Goal: Transaction & Acquisition: Book appointment/travel/reservation

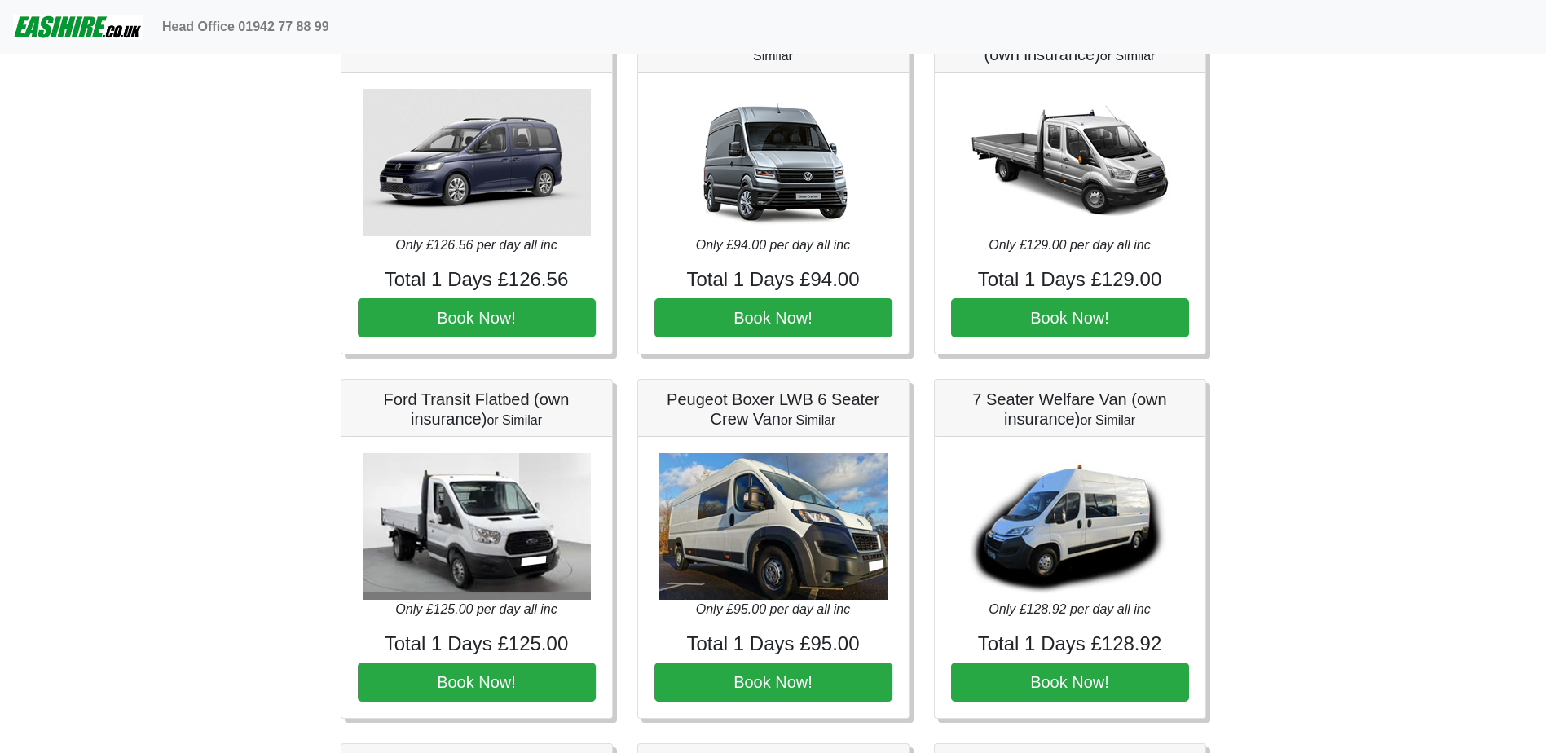
scroll to position [1222, 0]
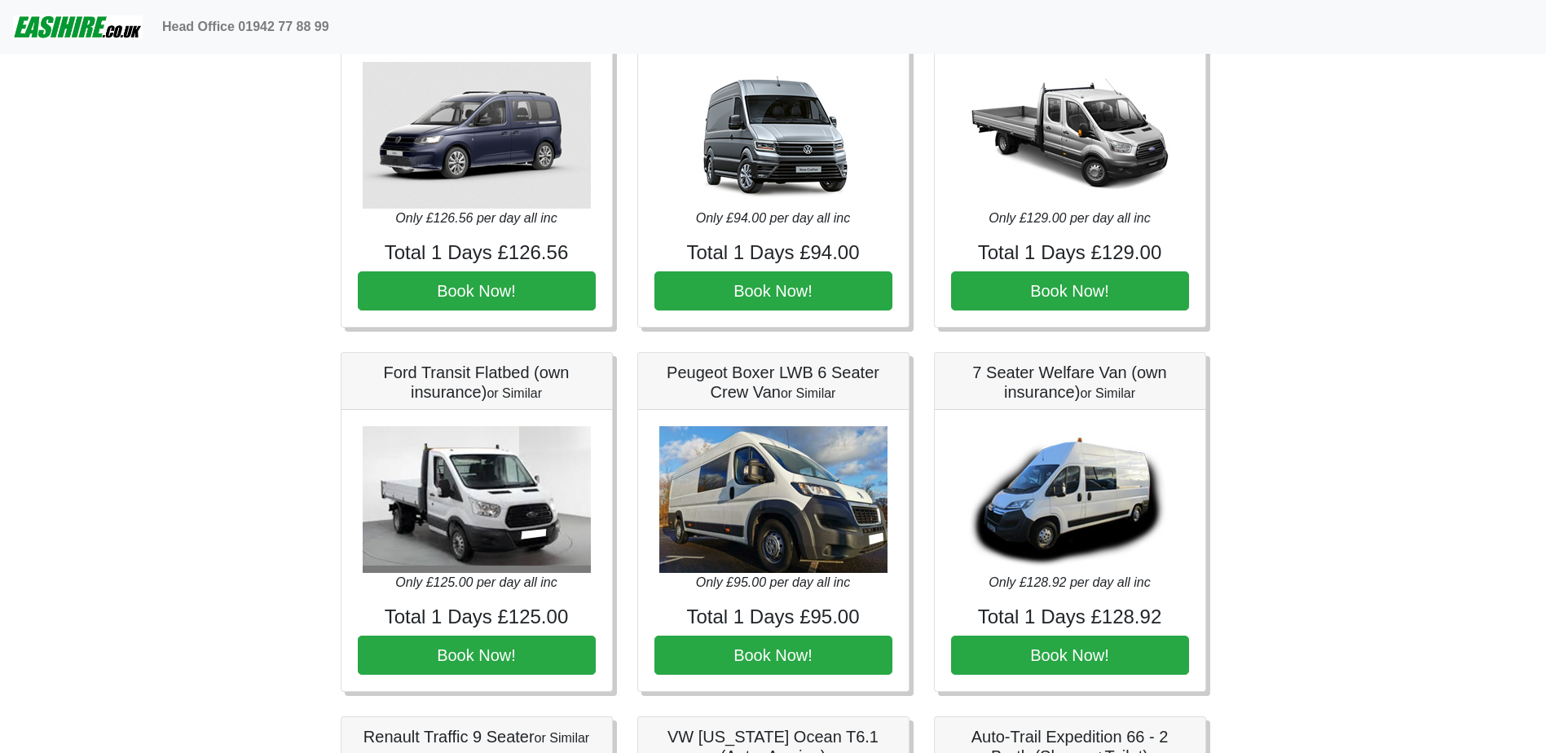
click at [777, 607] on h4 "Total 1 Days £95.00" at bounding box center [773, 618] width 238 height 24
drag, startPoint x: 771, startPoint y: 543, endPoint x: 782, endPoint y: 569, distance: 28.1
click at [771, 544] on img at bounding box center [773, 499] width 228 height 147
click at [788, 643] on button "Book Now!" at bounding box center [773, 655] width 238 height 39
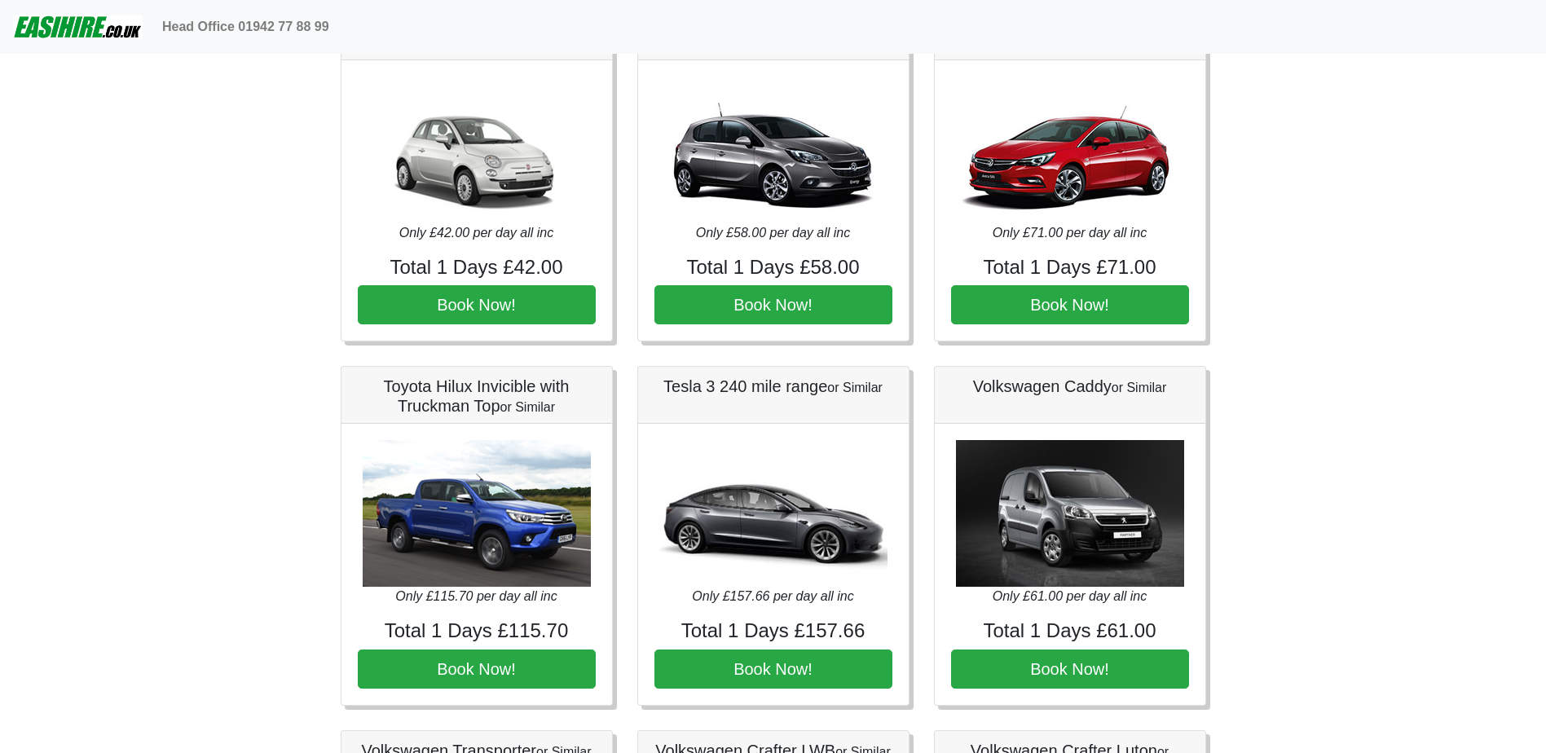
scroll to position [0, 0]
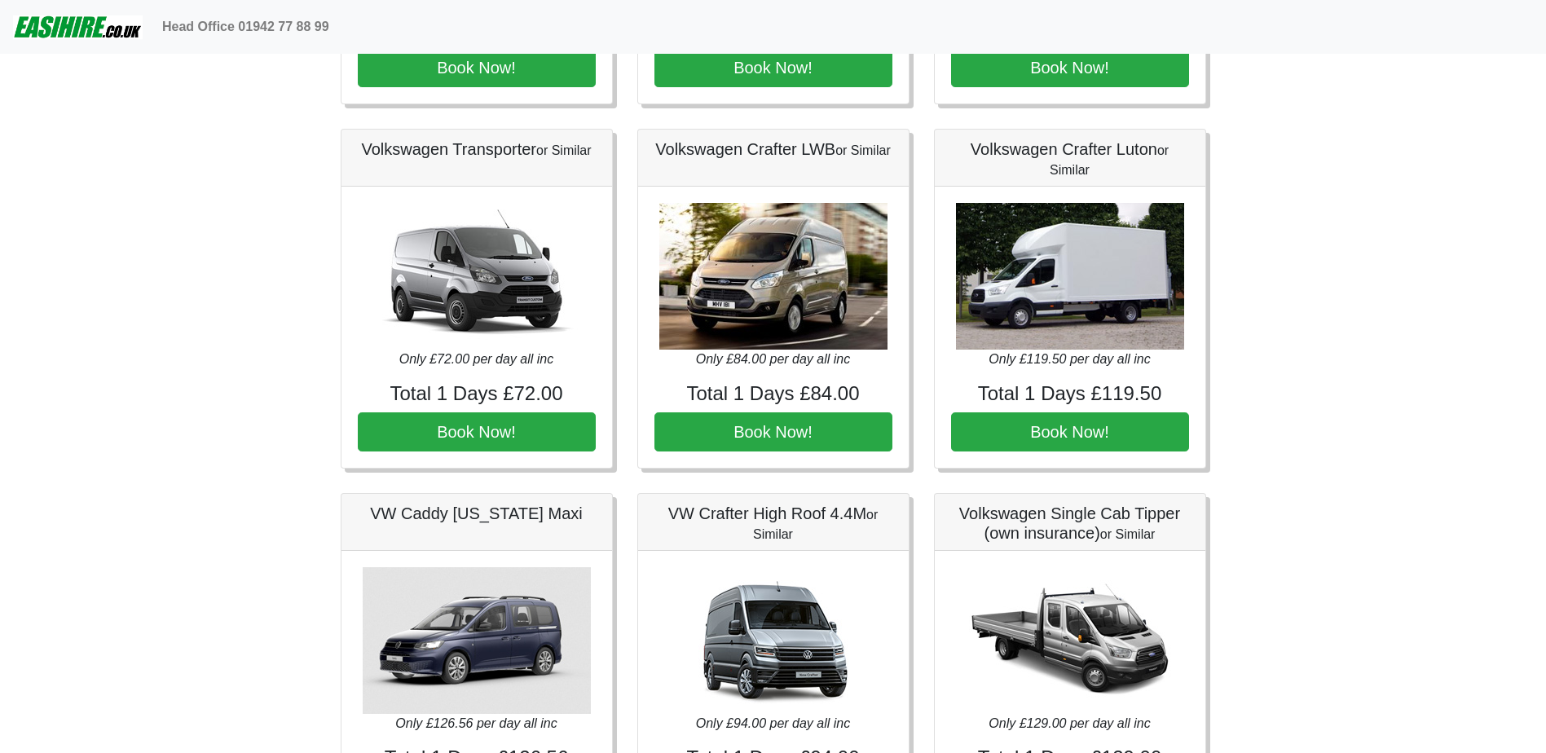
scroll to position [815, 0]
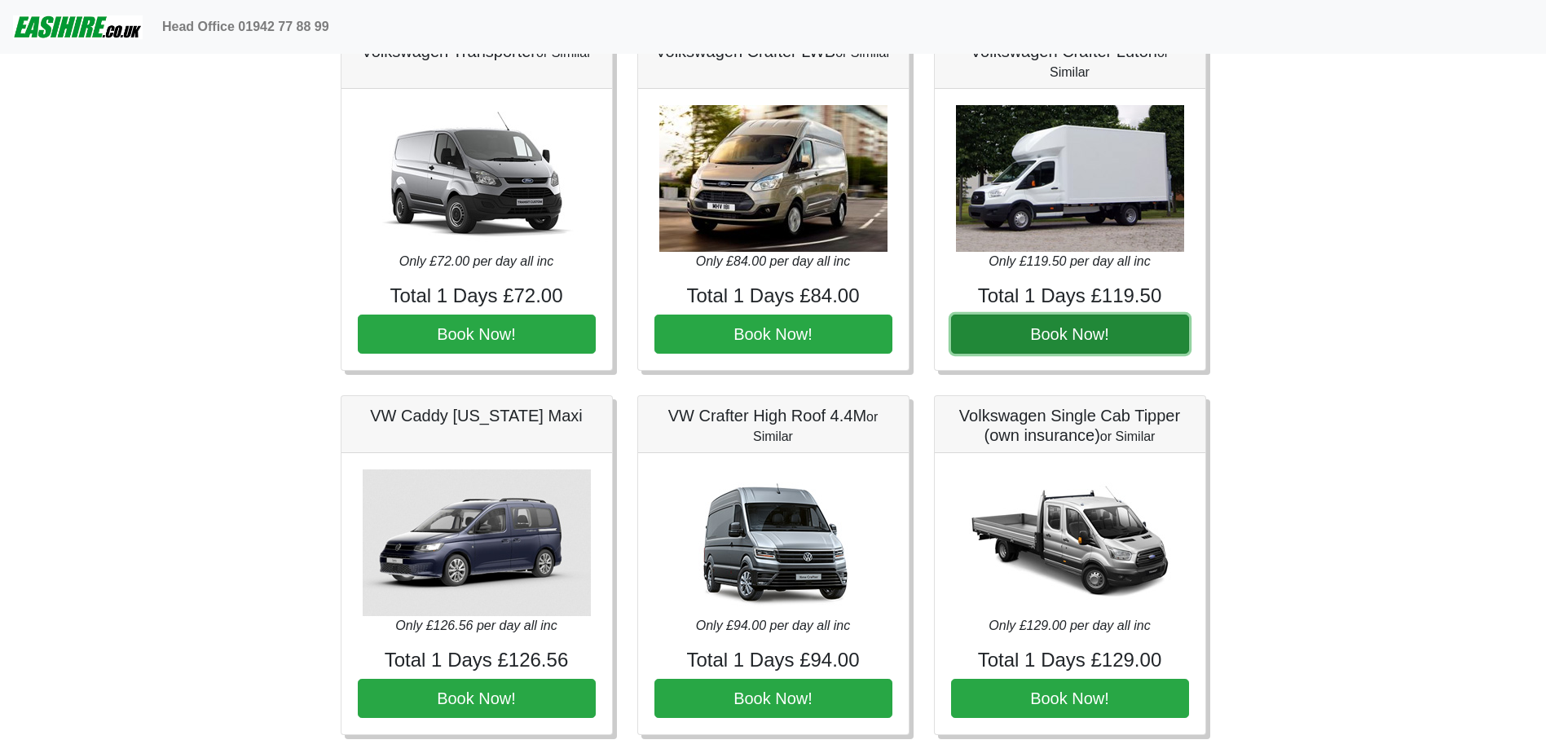
click at [1140, 342] on button "Book Now!" at bounding box center [1070, 334] width 238 height 39
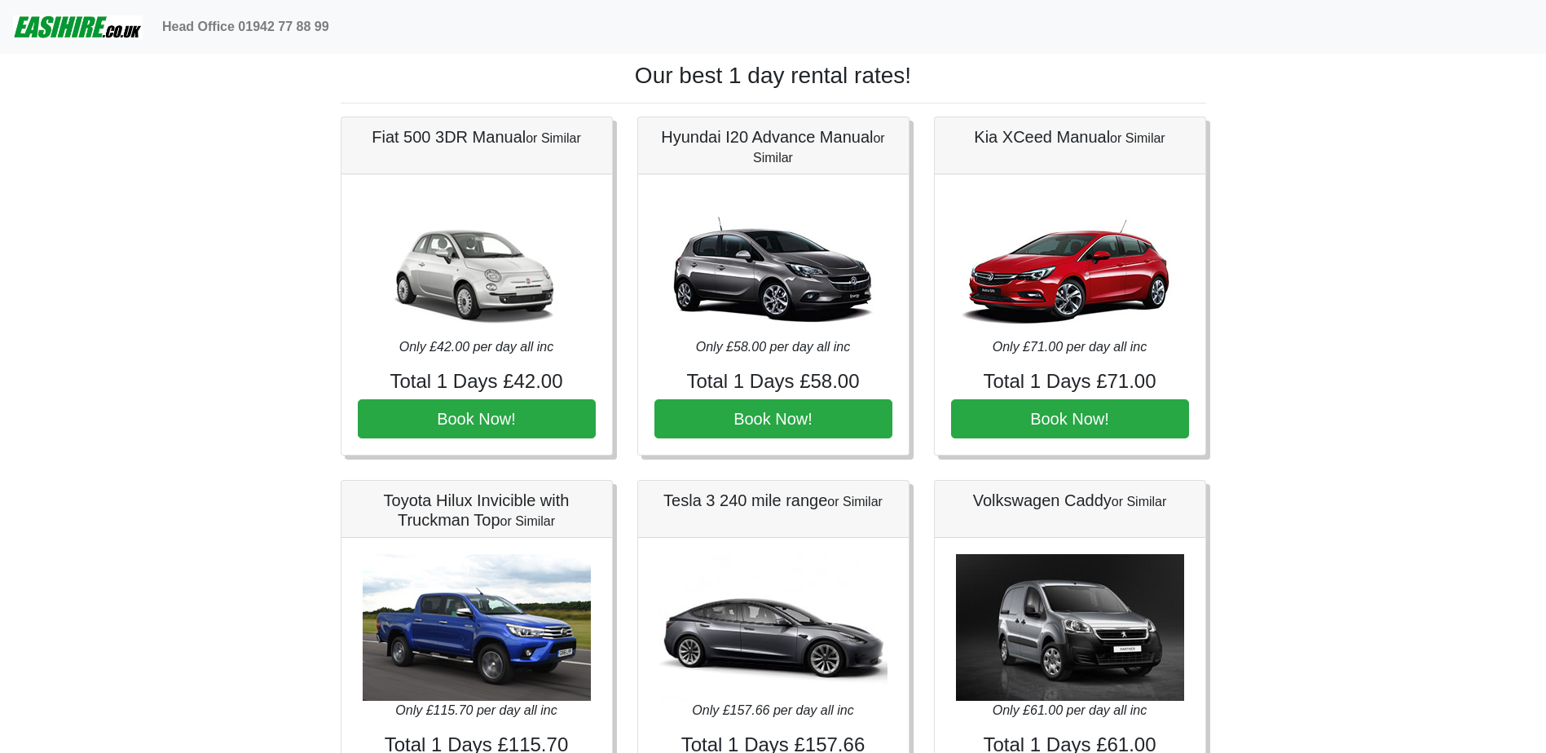
scroll to position [0, 0]
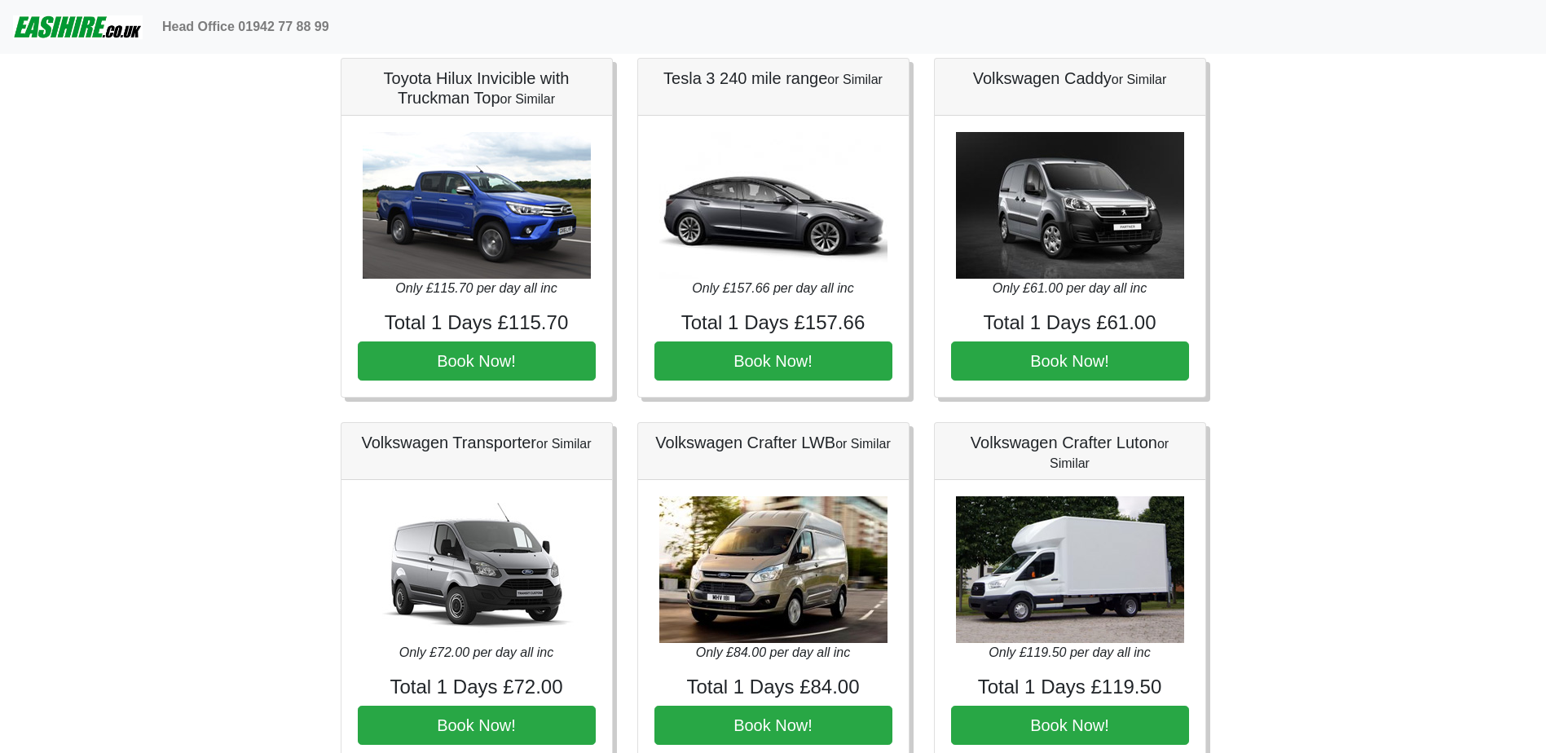
scroll to position [407, 0]
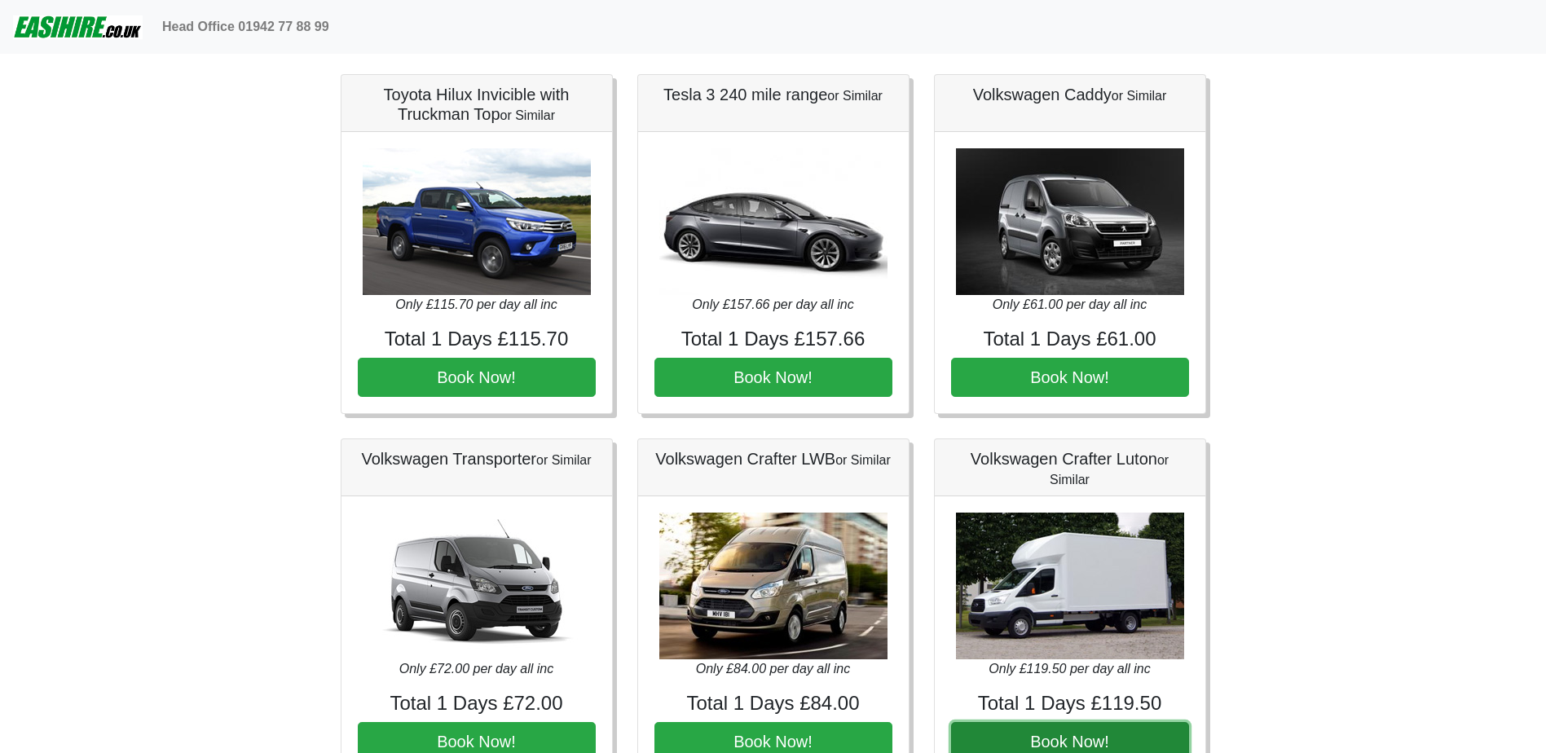
click at [1123, 728] on button "Book Now!" at bounding box center [1070, 741] width 238 height 39
